Goal: Navigation & Orientation: Understand site structure

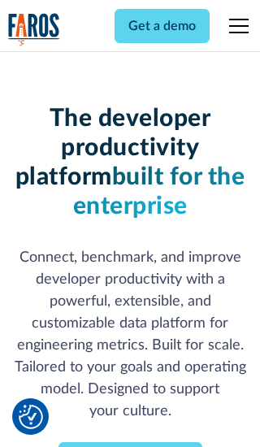
scroll to position [239, 0]
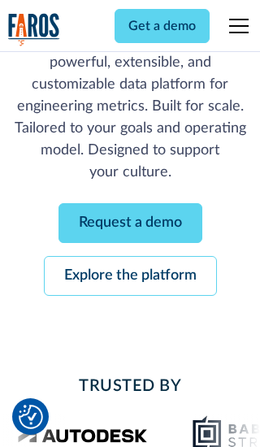
click at [130, 222] on link "Request a demo" at bounding box center [130, 223] width 144 height 40
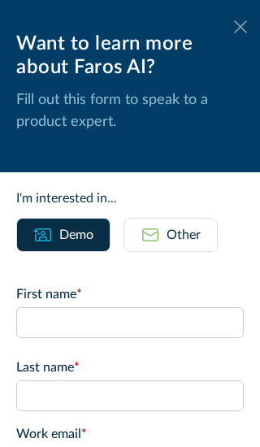
click at [240, 27] on icon at bounding box center [240, 26] width 13 height 12
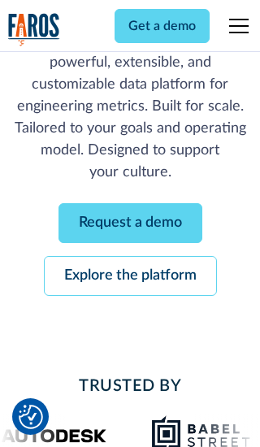
scroll to position [291, 0]
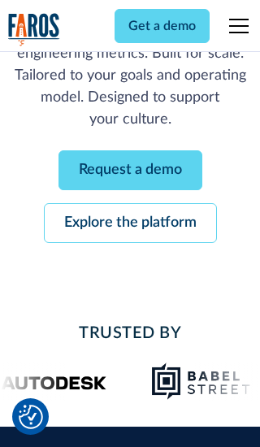
click at [130, 222] on link "Explore the platform" at bounding box center [130, 223] width 173 height 40
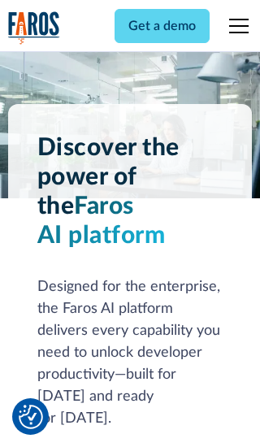
scroll to position [12195, 0]
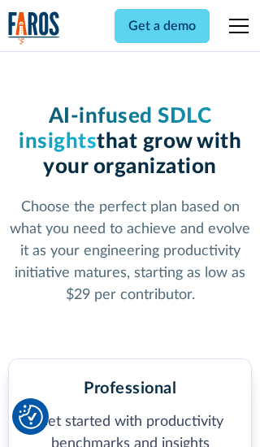
scroll to position [2516, 0]
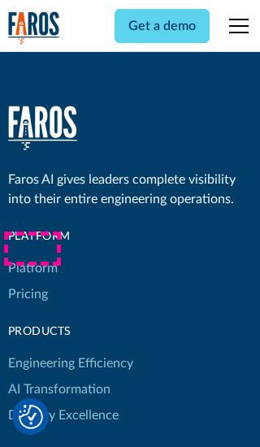
click at [32, 255] on link "Platform" at bounding box center [33, 268] width 50 height 26
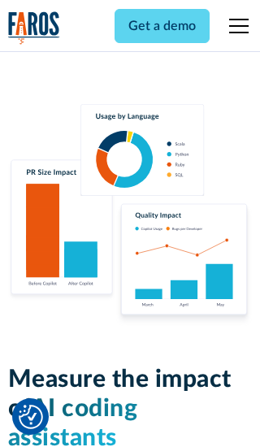
scroll to position [10036, 0]
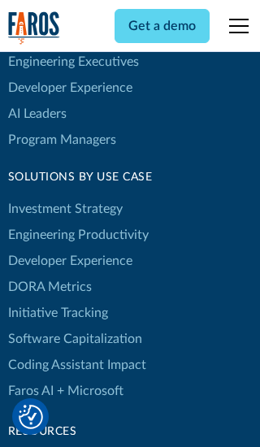
click at [49, 274] on link "DORA Metrics" at bounding box center [50, 287] width 84 height 26
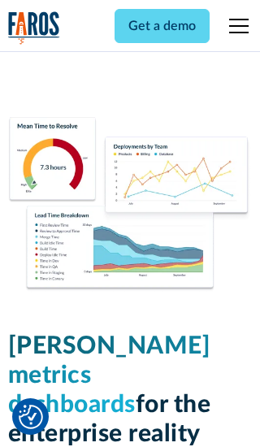
scroll to position [7109, 0]
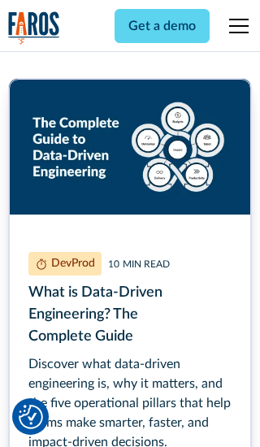
scroll to position [7278, 0]
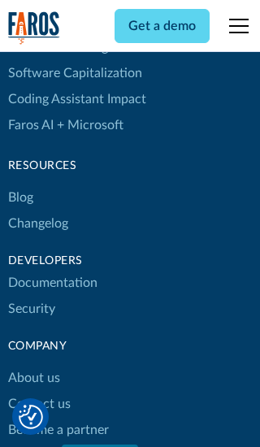
click at [37, 223] on link "Changelog" at bounding box center [38, 223] width 60 height 26
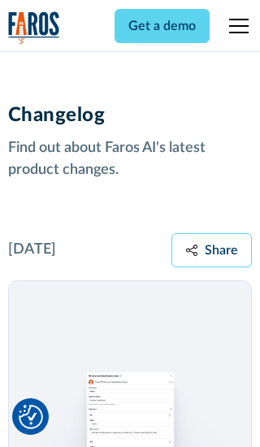
scroll to position [19609, 0]
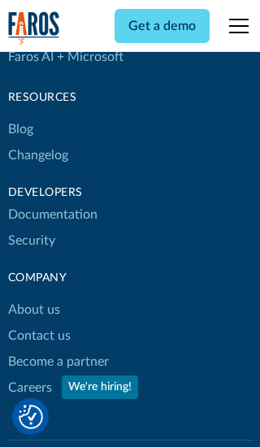
click at [33, 296] on link "About us" at bounding box center [34, 309] width 52 height 26
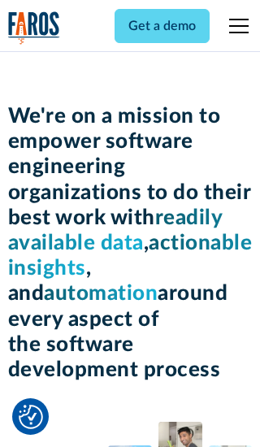
scroll to position [5598, 0]
